Goal: Task Accomplishment & Management: Manage account settings

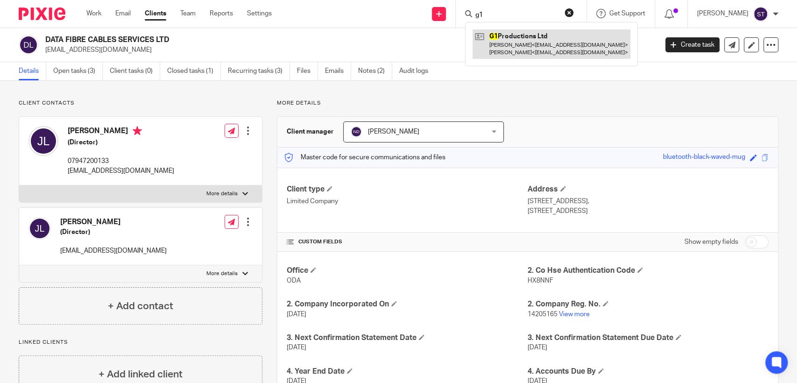
type input "g1"
click at [546, 39] on link at bounding box center [551, 43] width 158 height 29
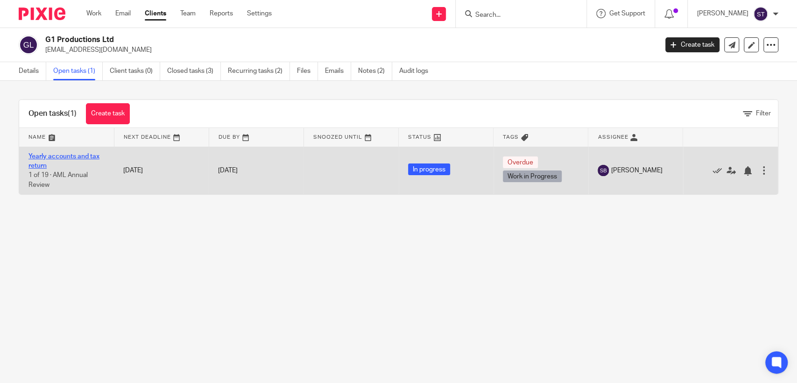
click at [67, 157] on link "Yearly accounts and tax return" at bounding box center [63, 161] width 71 height 16
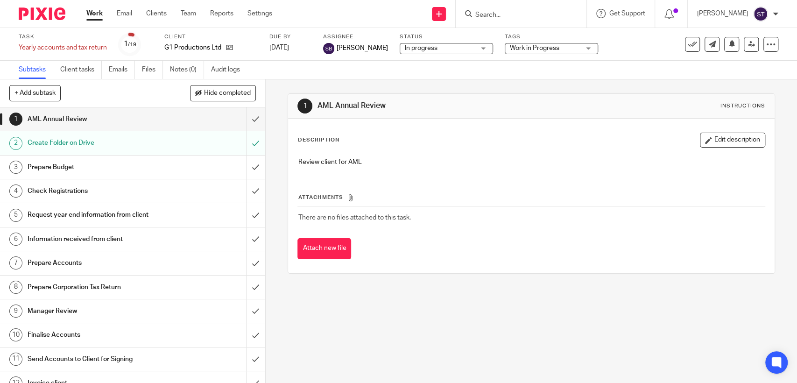
click at [134, 211] on h1 "Request year end information from client" at bounding box center [98, 215] width 140 height 14
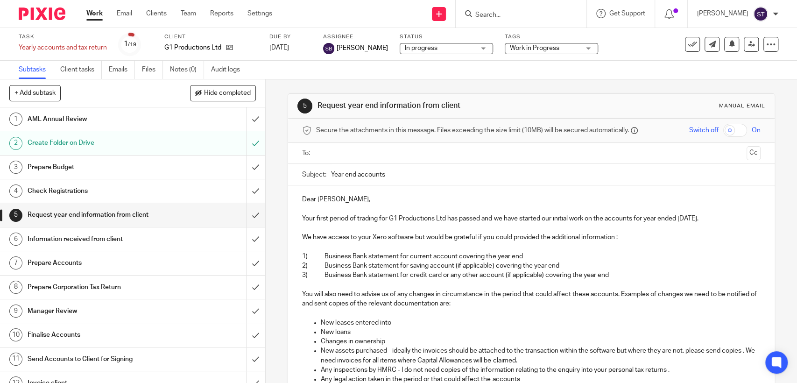
click at [558, 12] on input "Search" at bounding box center [516, 15] width 84 height 8
type input "d"
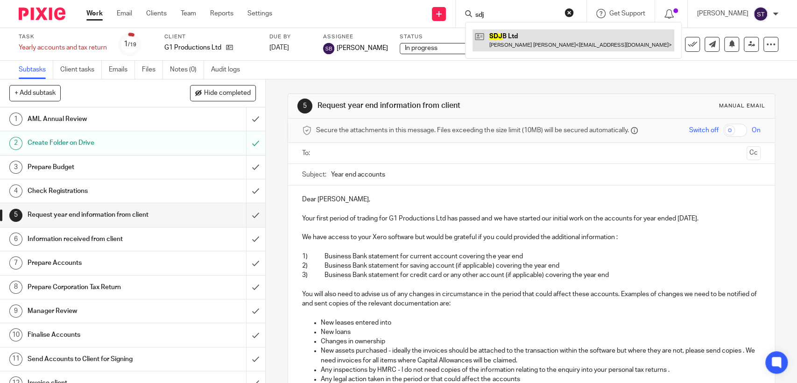
type input "sdj"
click at [563, 35] on link at bounding box center [573, 39] width 202 height 21
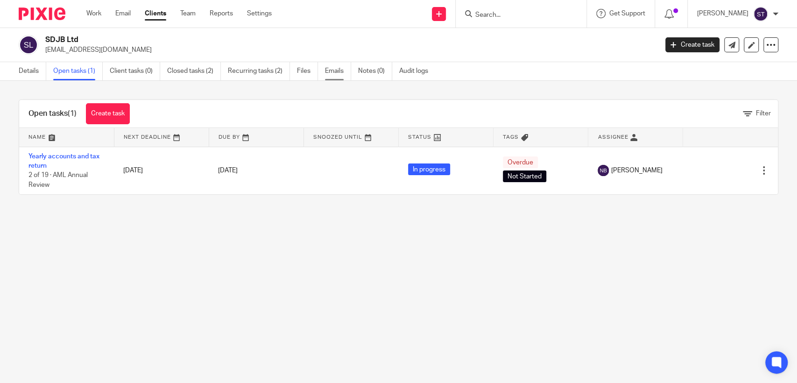
click at [335, 74] on link "Emails" at bounding box center [338, 71] width 26 height 18
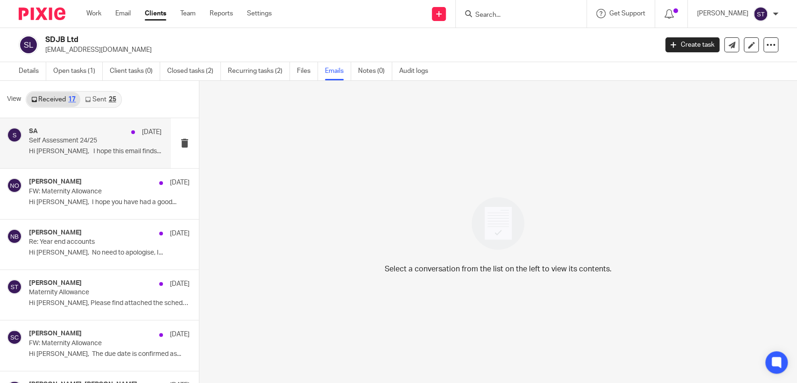
click at [94, 152] on p "Hi Samantha, I hope this email finds..." at bounding box center [95, 152] width 133 height 8
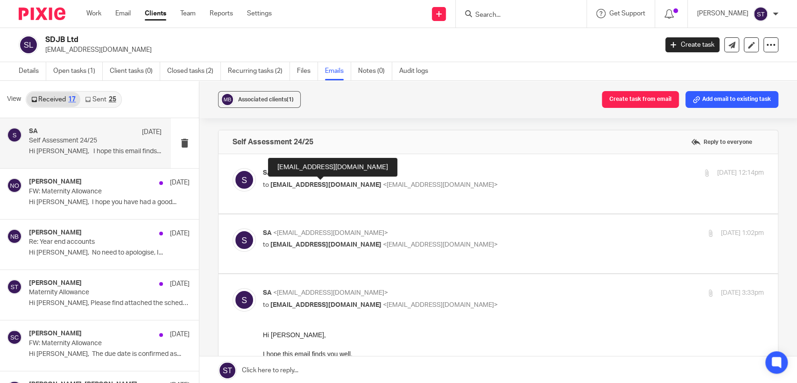
click at [350, 183] on span "samanthaburns0308@gmail.com" at bounding box center [325, 185] width 111 height 7
checkbox input "true"
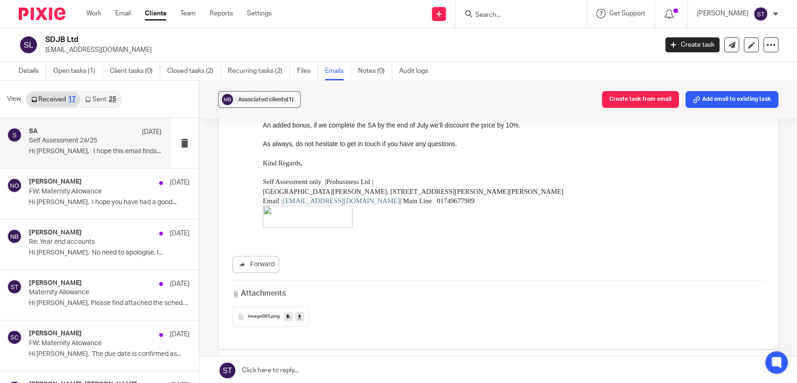
scroll to position [506, 0]
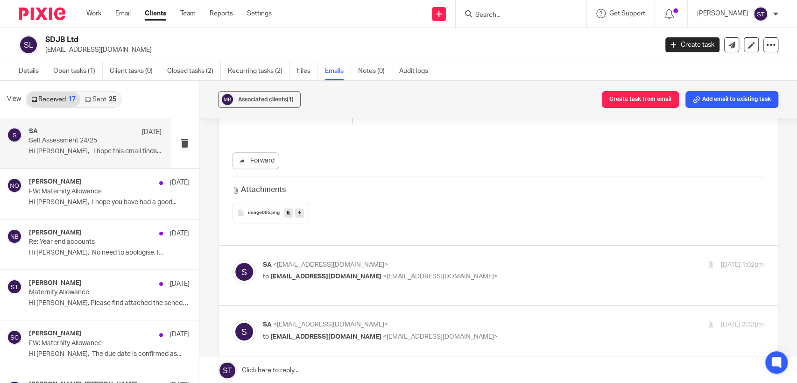
click at [321, 279] on p "to samanthaburns0308@gmail.com <samanthaburns0308@gmail.com>" at bounding box center [430, 277] width 334 height 10
checkbox input "true"
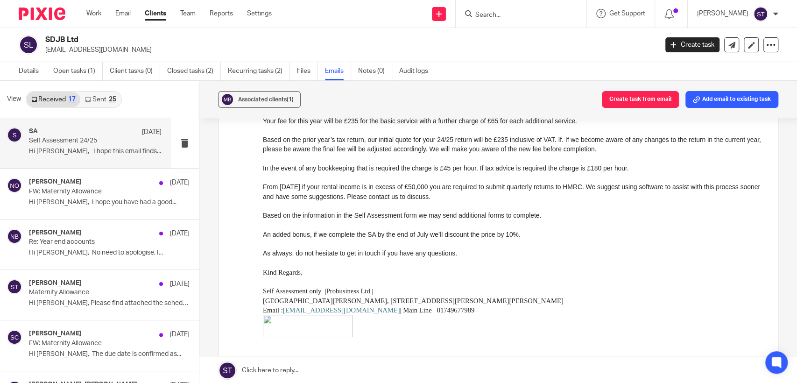
scroll to position [311, 0]
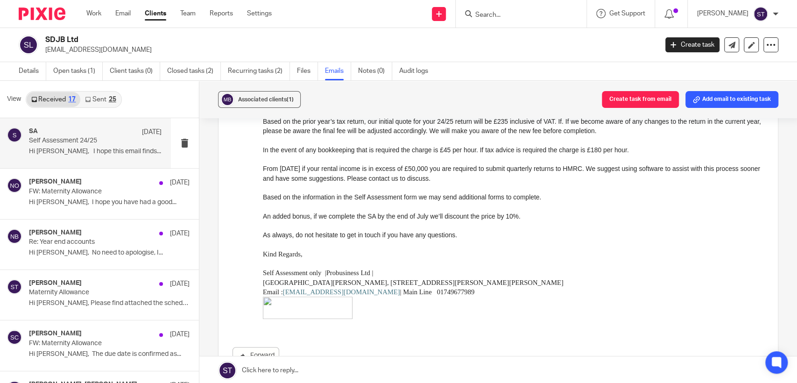
click at [508, 11] on input "Search" at bounding box center [516, 15] width 84 height 8
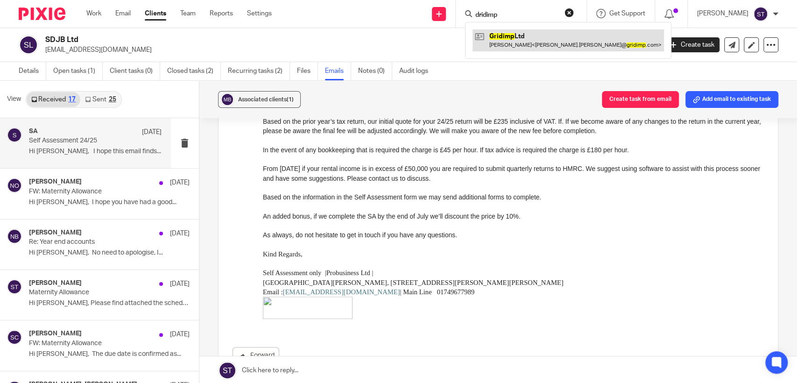
type input "dridimp"
click at [532, 38] on link at bounding box center [567, 39] width 191 height 21
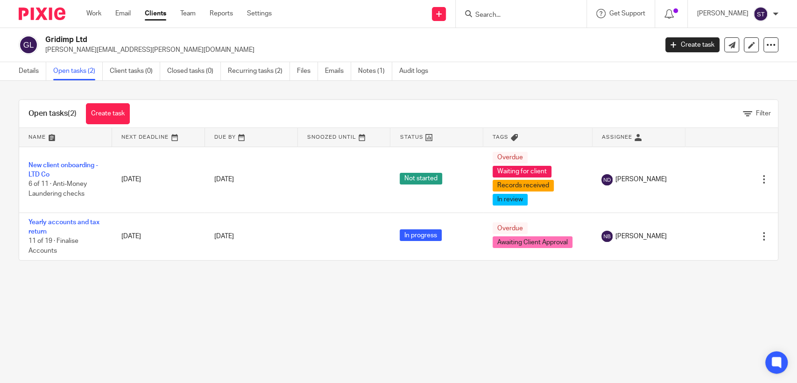
click at [79, 219] on link "Yearly accounts and tax return" at bounding box center [63, 227] width 71 height 16
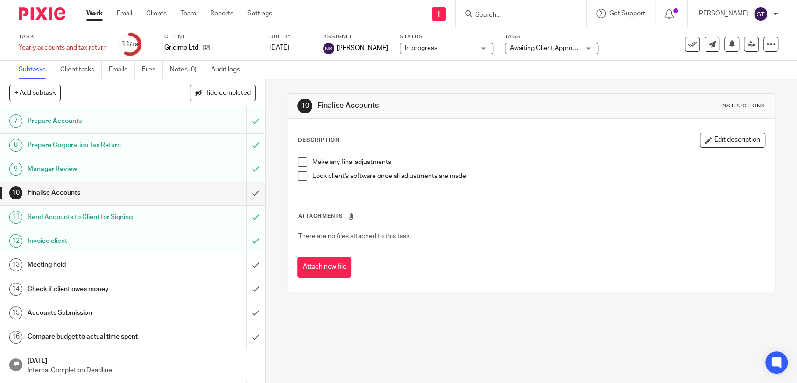
scroll to position [92, 0]
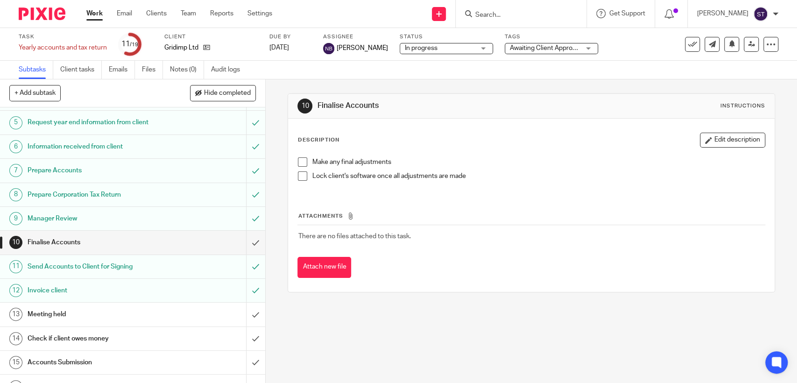
click at [503, 15] on input "Search" at bounding box center [516, 15] width 84 height 8
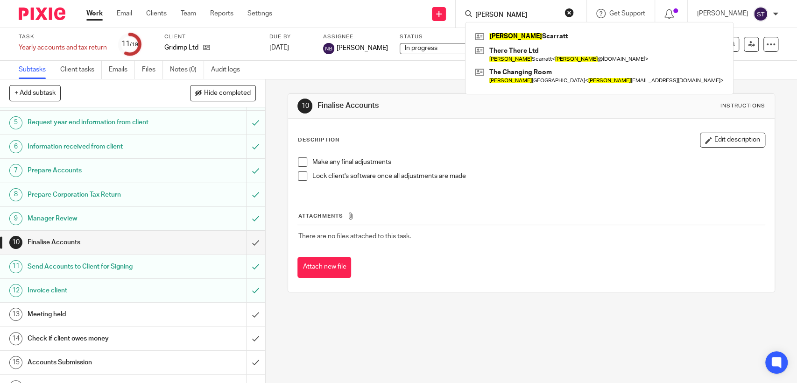
click at [534, 11] on input "[PERSON_NAME]" at bounding box center [516, 15] width 84 height 8
drag, startPoint x: 534, startPoint y: 11, endPoint x: 479, endPoint y: 14, distance: 54.7
click at [479, 14] on div "[PERSON_NAME] There There Ltd [PERSON_NAME] < [PERSON_NAME] @[DOMAIN_NAME] > Th…" at bounding box center [521, 14] width 131 height 28
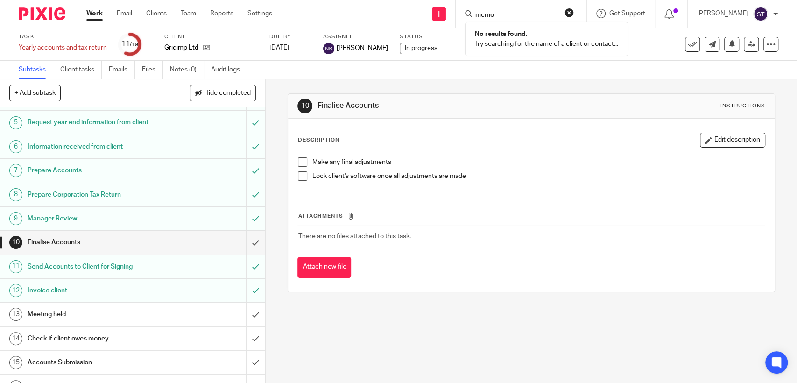
type input "mcmo"
